Goal: Task Accomplishment & Management: Complete application form

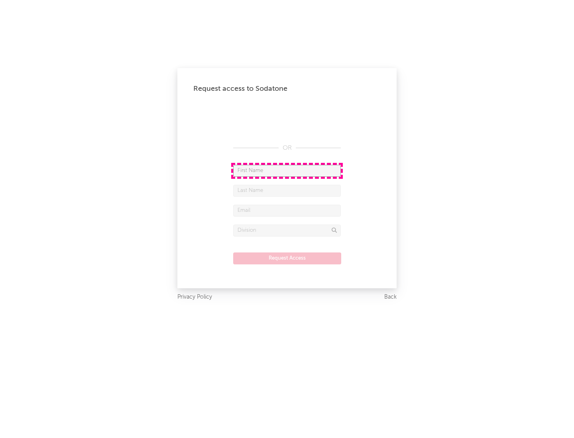
click at [287, 170] on input "text" at bounding box center [287, 171] width 108 height 12
type input "[PERSON_NAME]"
click at [287, 190] on input "text" at bounding box center [287, 191] width 108 height 12
type input "[PERSON_NAME]"
click at [287, 210] on input "text" at bounding box center [287, 211] width 108 height 12
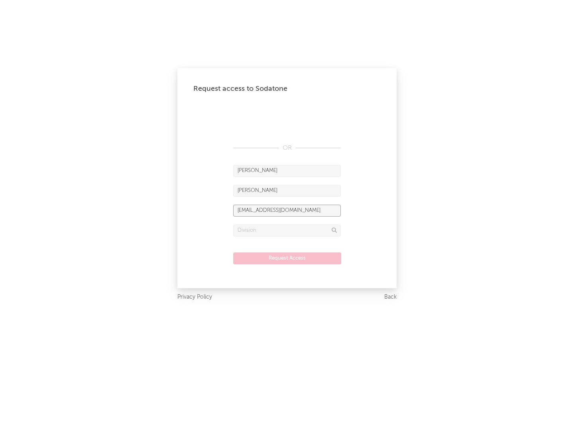
type input "[EMAIL_ADDRESS][DOMAIN_NAME]"
click at [287, 230] on input "text" at bounding box center [287, 231] width 108 height 12
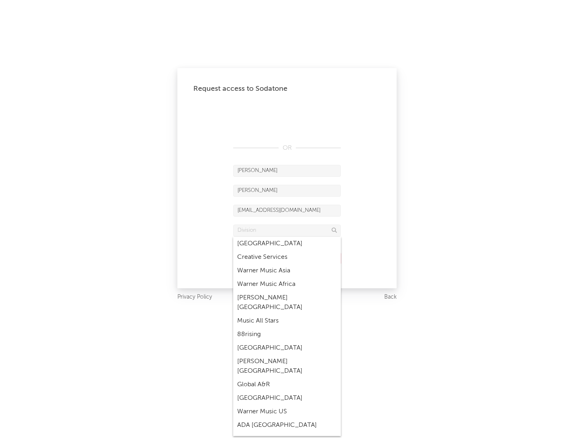
click at [287, 314] on div "Music All Stars" at bounding box center [287, 321] width 108 height 14
type input "Music All Stars"
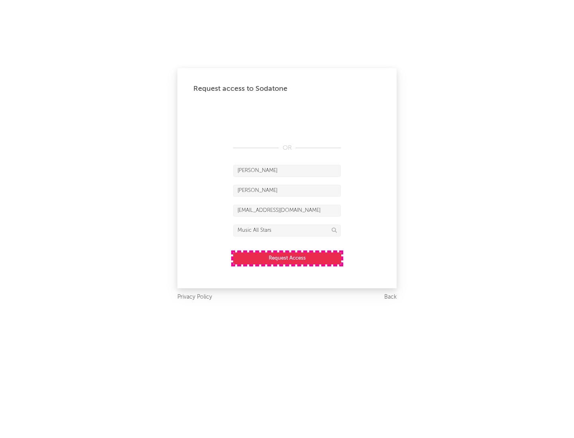
click at [287, 258] on button "Request Access" at bounding box center [287, 259] width 108 height 12
